Goal: Book appointment/travel/reservation

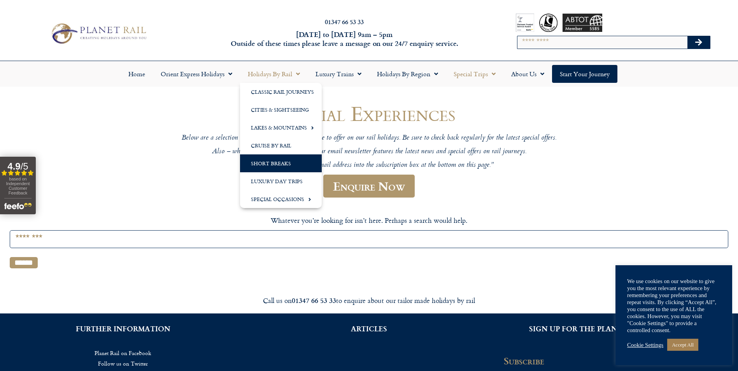
click at [286, 163] on link "Short Breaks" at bounding box center [281, 163] width 82 height 18
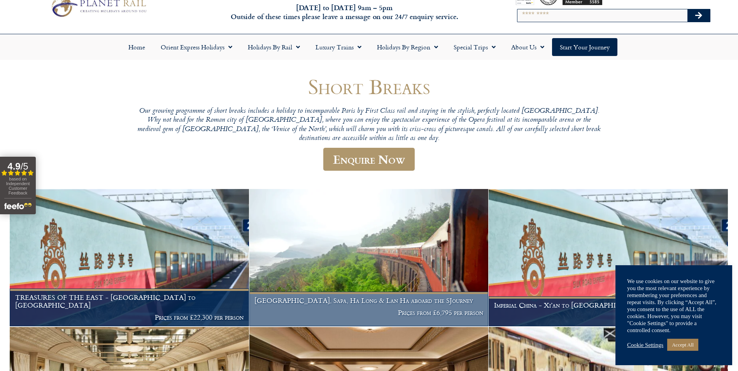
scroll to position [39, 0]
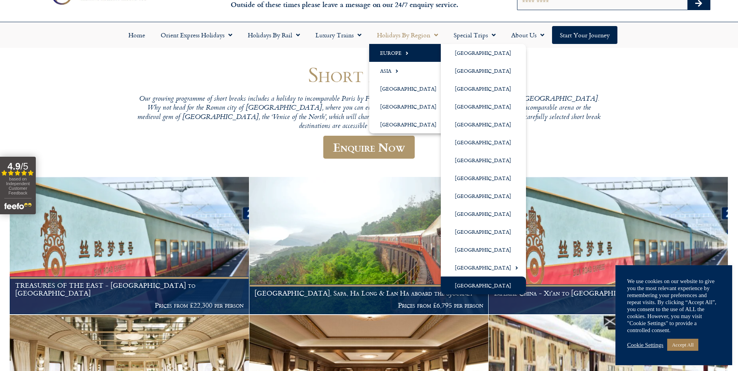
click at [470, 284] on link "[GEOGRAPHIC_DATA]" at bounding box center [483, 286] width 85 height 18
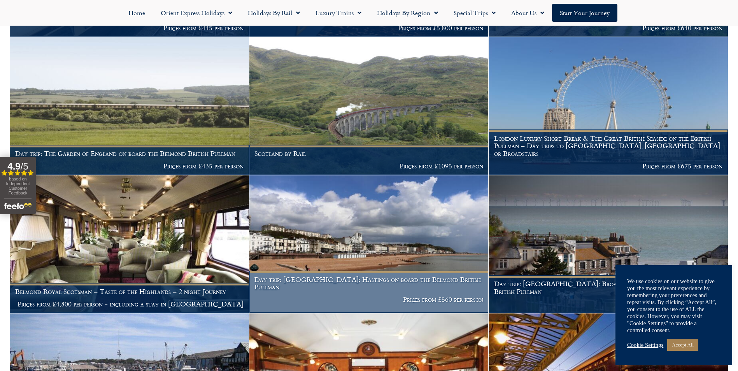
scroll to position [583, 0]
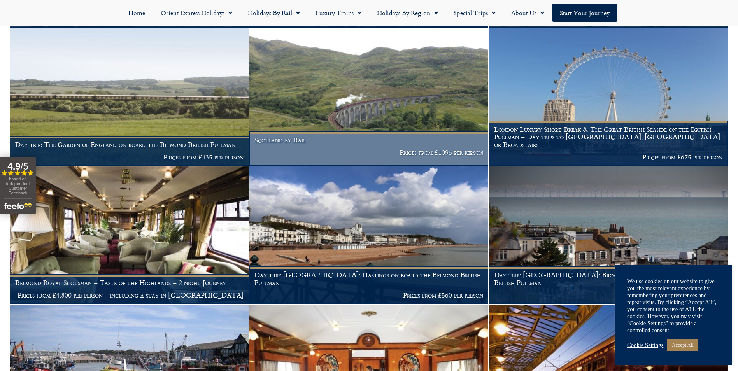
click at [388, 146] on figcaption "Scotland by Rail Prices from £1095 per person" at bounding box center [368, 148] width 239 height 34
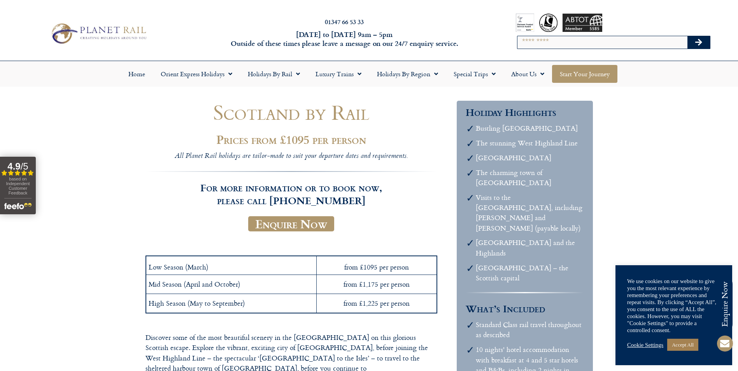
click at [571, 74] on link "Start your Journey" at bounding box center [584, 74] width 65 height 18
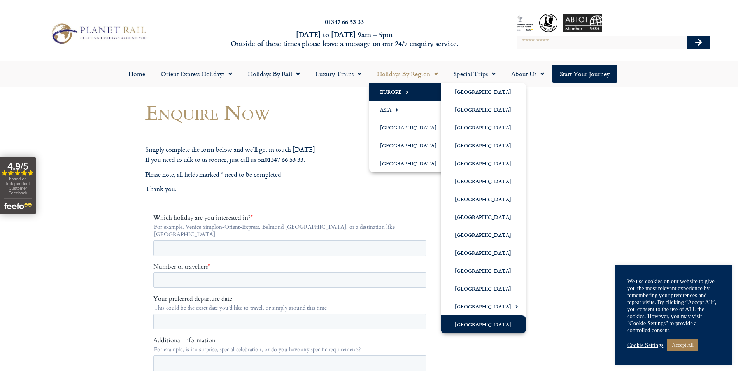
click at [468, 324] on link "[GEOGRAPHIC_DATA]" at bounding box center [483, 324] width 85 height 18
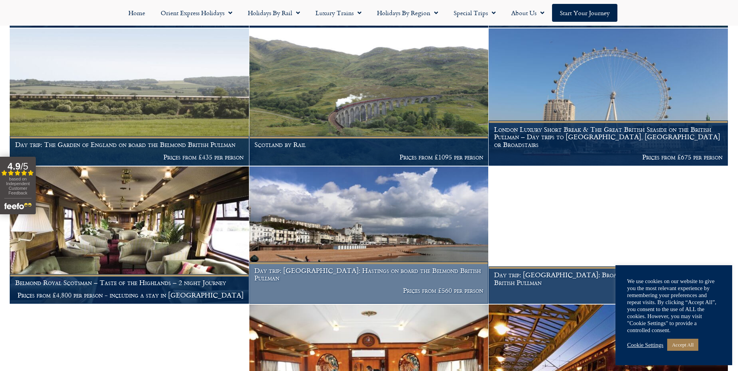
scroll to position [545, 0]
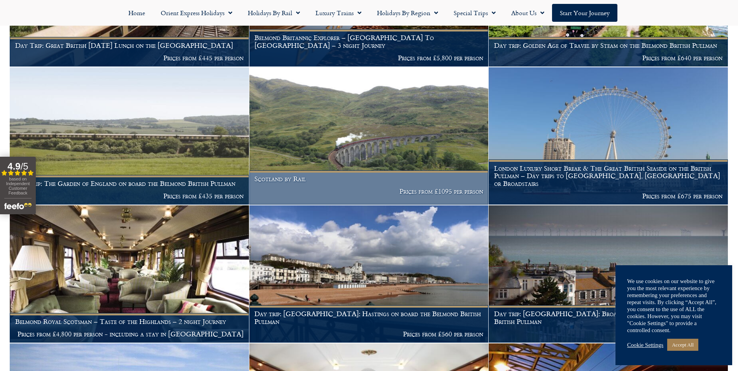
click at [372, 143] on img at bounding box center [368, 135] width 239 height 137
